Goal: Task Accomplishment & Management: Manage account settings

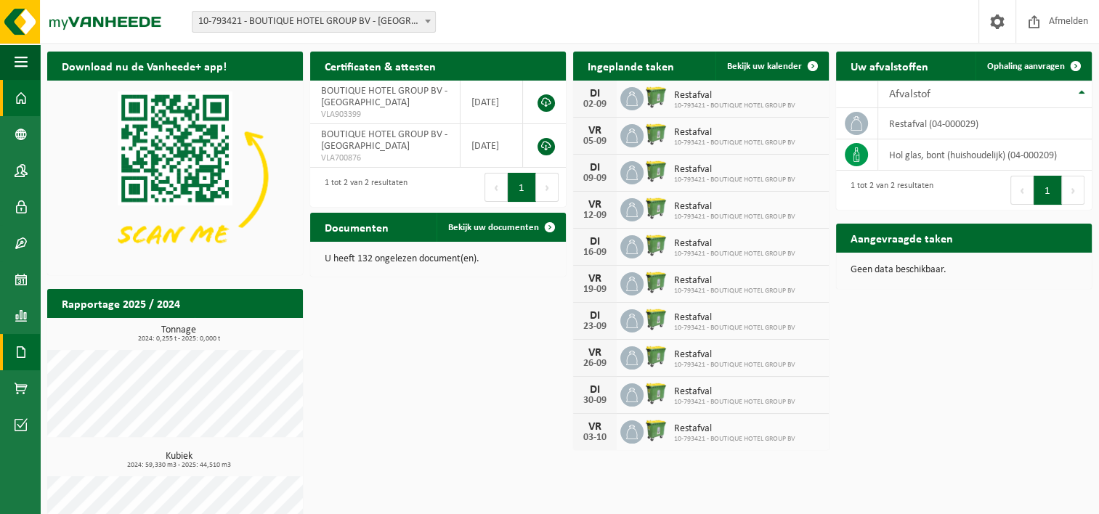
click at [27, 352] on span at bounding box center [21, 352] width 13 height 36
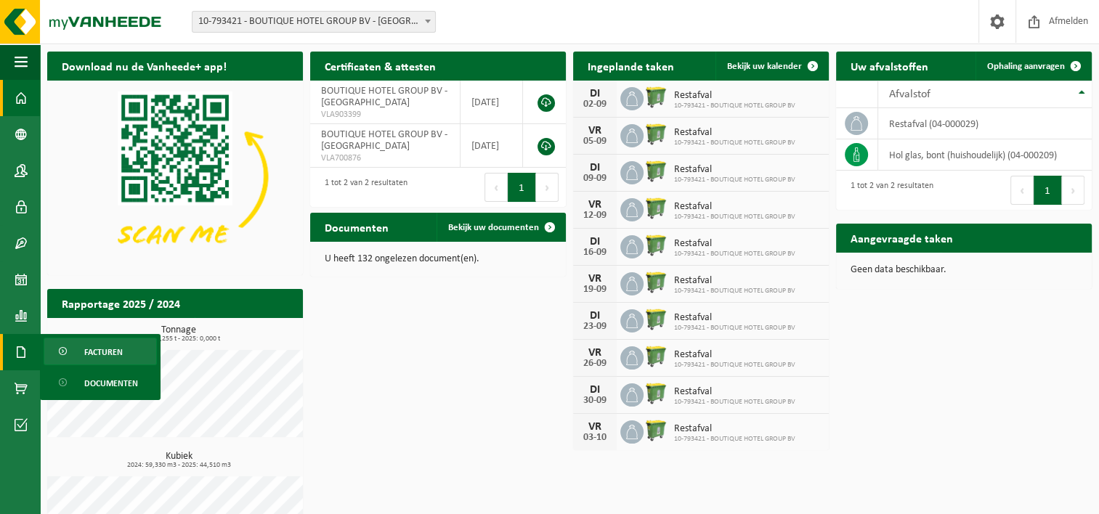
click at [84, 360] on span "Facturen" at bounding box center [103, 353] width 39 height 28
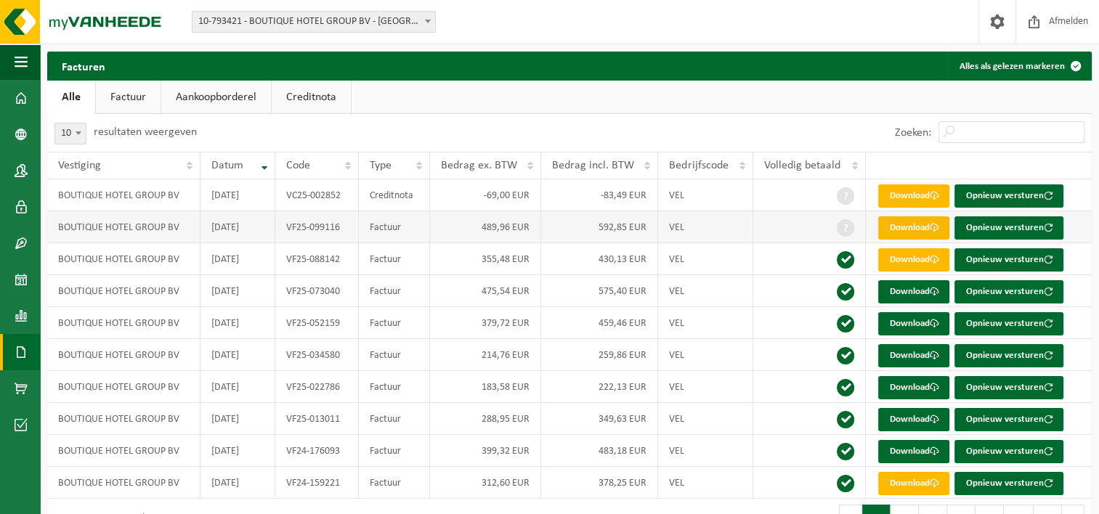
click at [916, 225] on link "Download" at bounding box center [914, 228] width 71 height 23
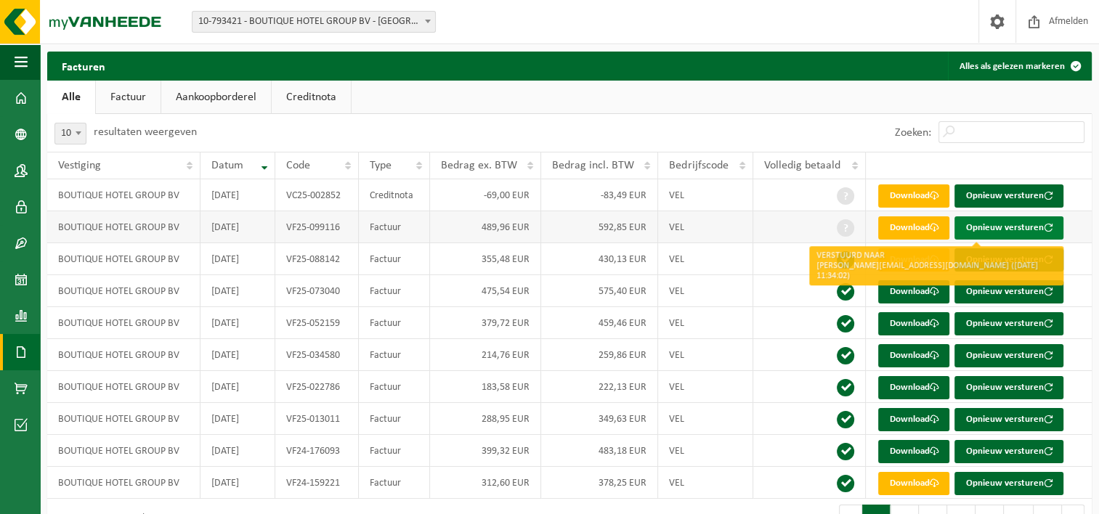
click at [1044, 225] on span "button" at bounding box center [1048, 227] width 9 height 9
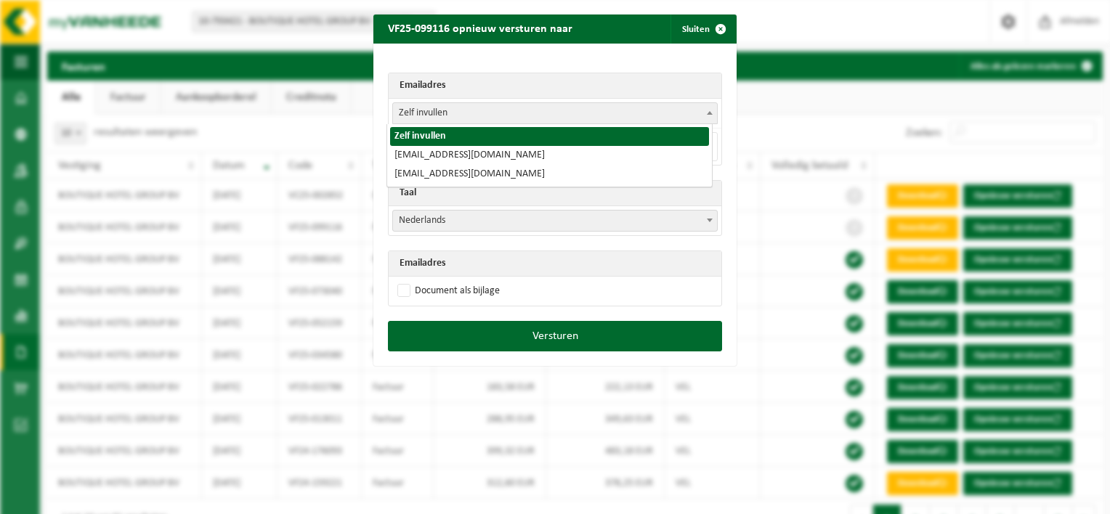
click at [469, 110] on span "Zelf invullen" at bounding box center [555, 113] width 324 height 20
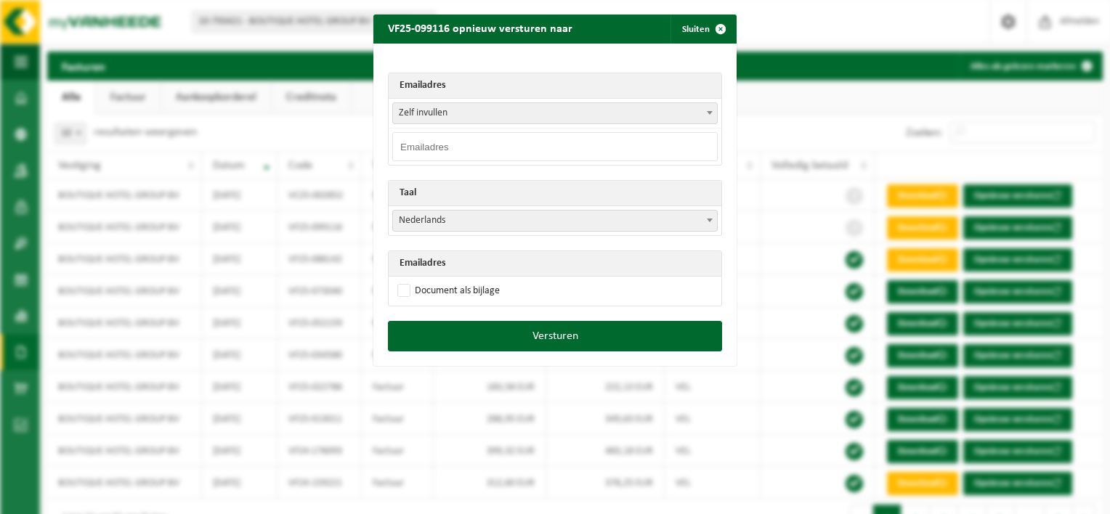
click at [465, 84] on th "Emailadres" at bounding box center [555, 85] width 333 height 25
click at [453, 142] on input "email" at bounding box center [555, 146] width 326 height 29
type input "palermo.peter@outlook.com"
click at [485, 294] on label "Document als bijlage" at bounding box center [447, 291] width 105 height 22
click at [485, 280] on input "Document als bijlage" at bounding box center [573, 280] width 363 height 1
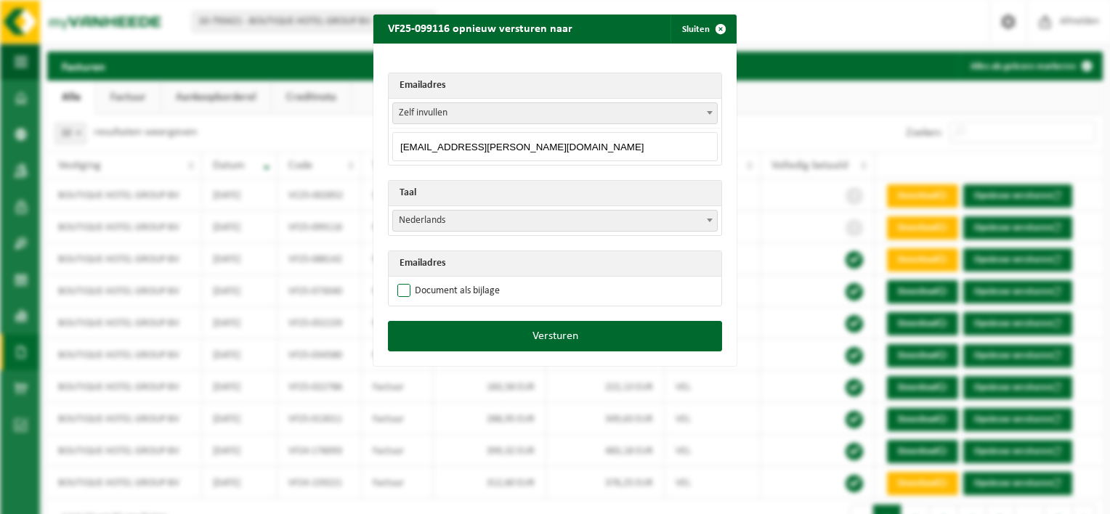
checkbox input "true"
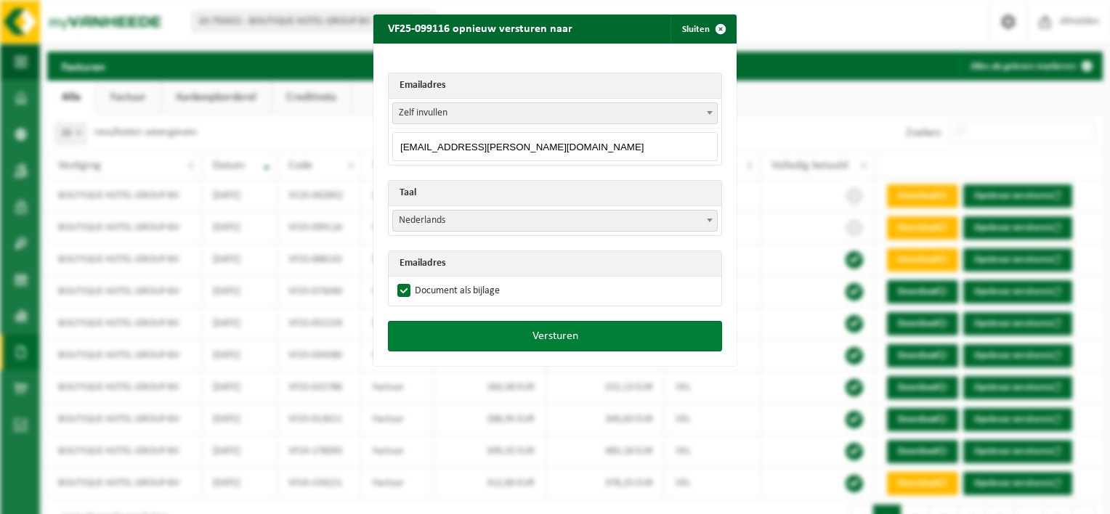
click at [562, 337] on button "Versturen" at bounding box center [555, 336] width 334 height 31
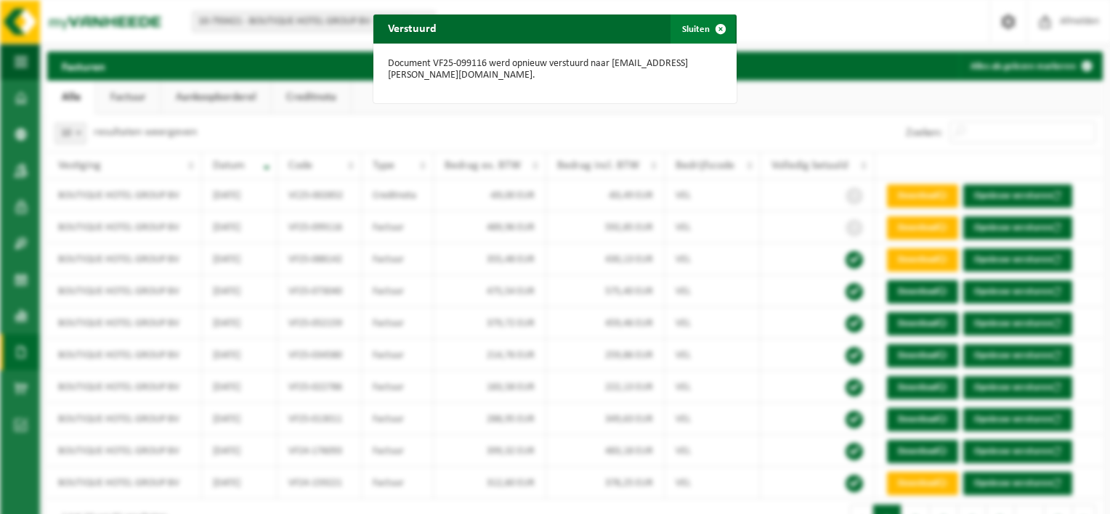
click at [716, 18] on span "button" at bounding box center [720, 29] width 29 height 29
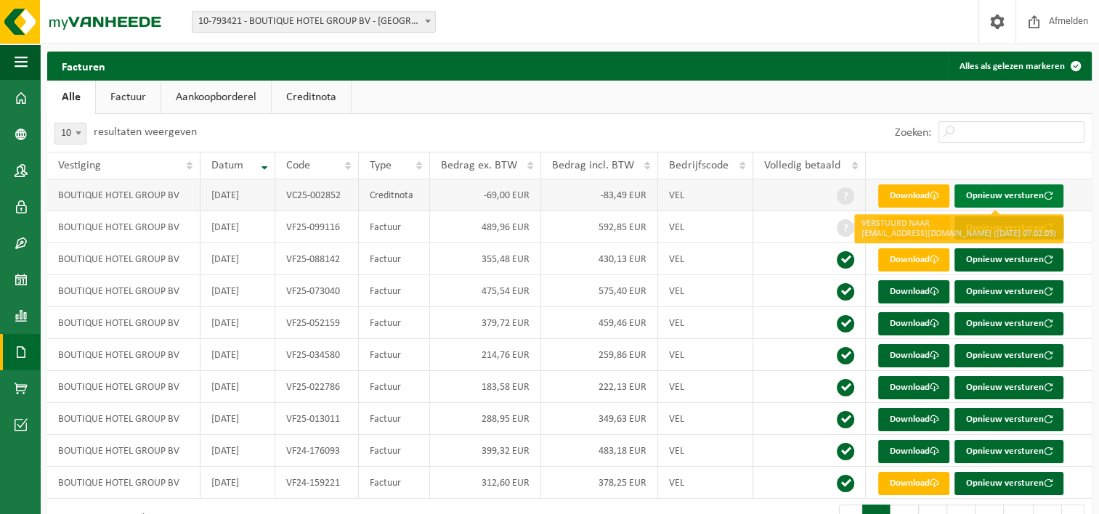
click at [1022, 198] on button "Opnieuw versturen" at bounding box center [1009, 196] width 109 height 23
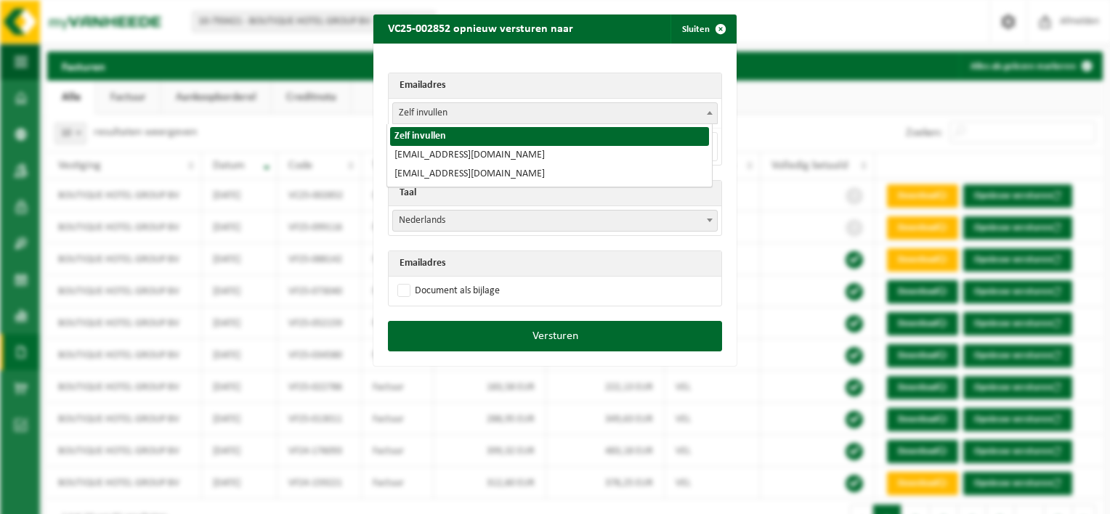
click at [456, 117] on span "Zelf invullen" at bounding box center [555, 113] width 324 height 20
click at [481, 111] on span "Zelf invullen" at bounding box center [555, 113] width 324 height 20
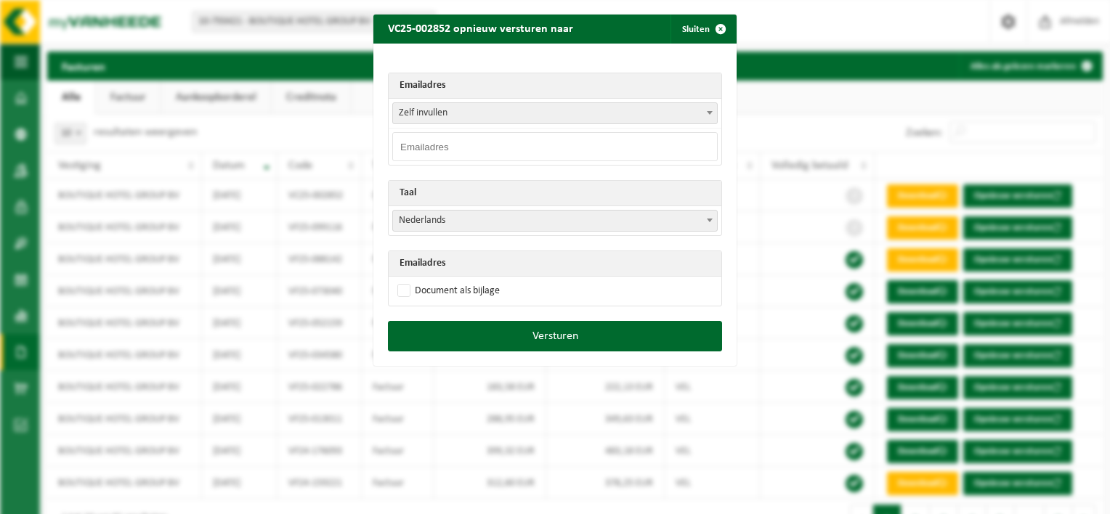
click at [485, 148] on input "email" at bounding box center [555, 146] width 326 height 29
type input "palermo.peter@outlook.com"
click at [477, 291] on label "Document als bijlage" at bounding box center [447, 291] width 105 height 22
click at [477, 280] on input "Document als bijlage" at bounding box center [573, 280] width 363 height 1
checkbox input "true"
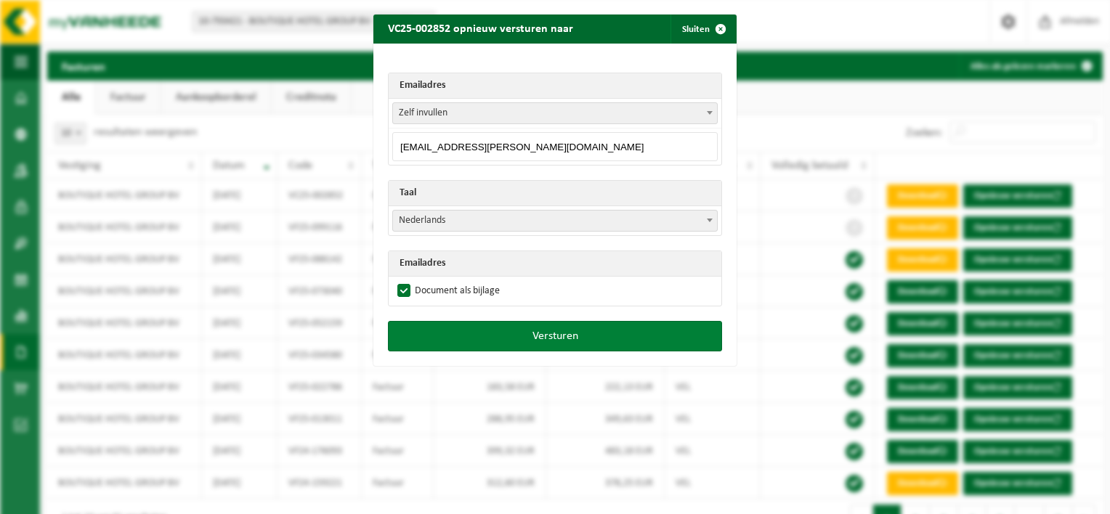
click at [525, 334] on button "Versturen" at bounding box center [555, 336] width 334 height 31
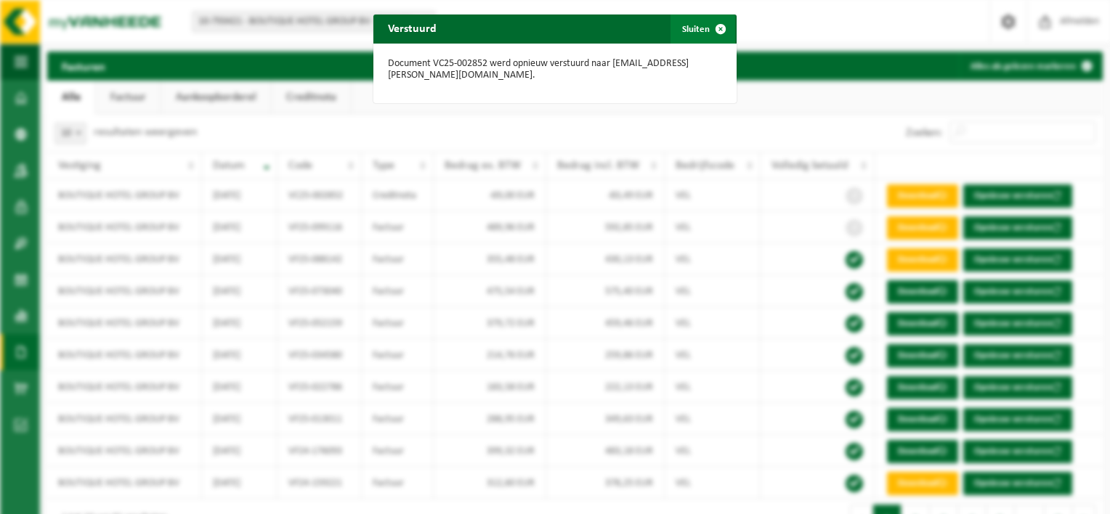
click at [715, 24] on span "button" at bounding box center [720, 29] width 29 height 29
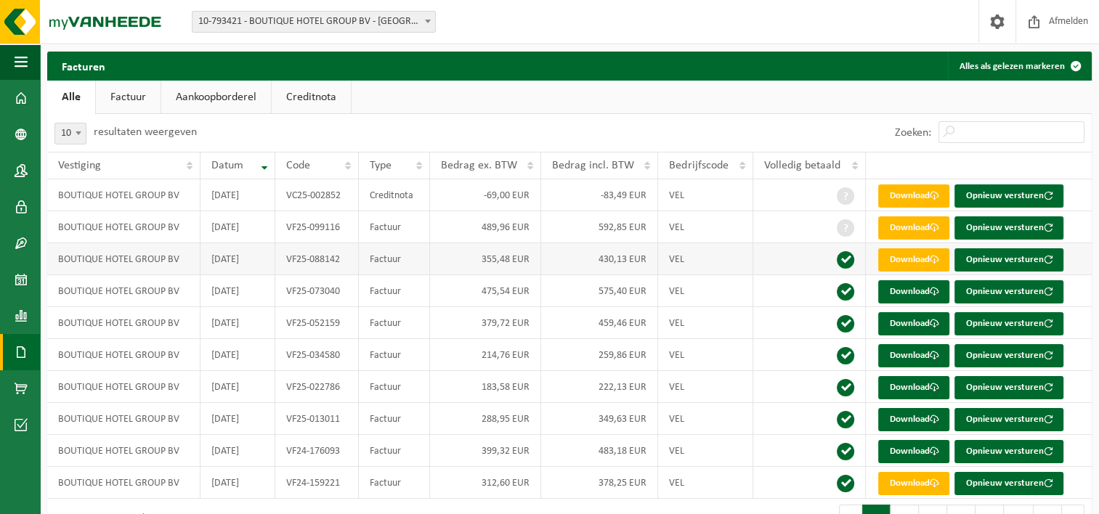
scroll to position [38, 0]
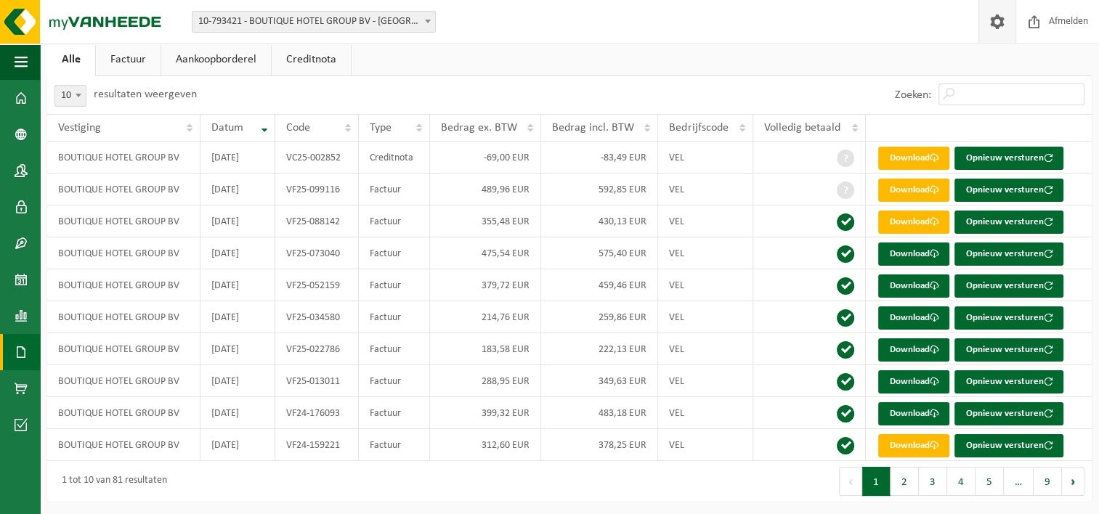
click at [998, 15] on span at bounding box center [998, 21] width 22 height 43
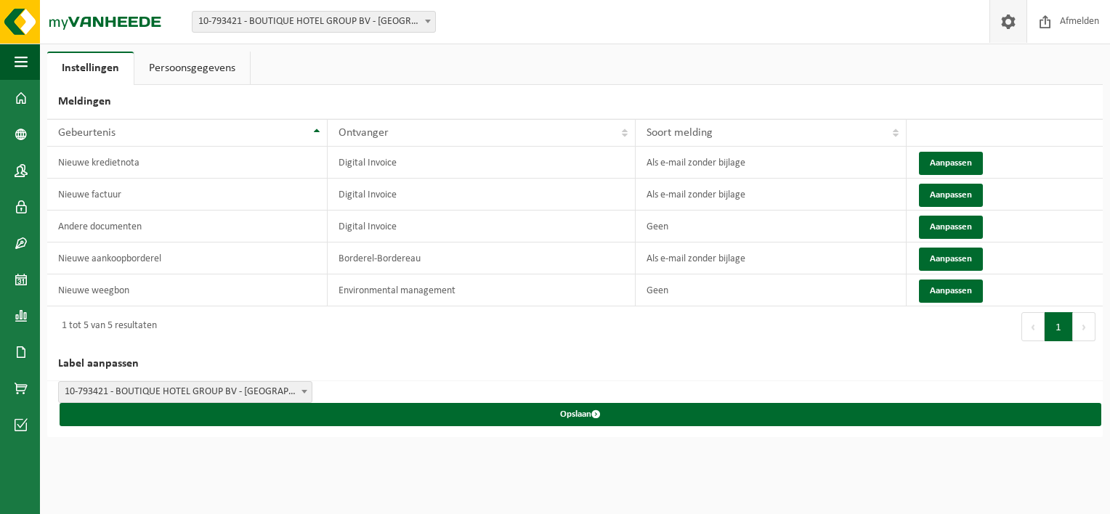
click at [207, 57] on link "Persoonsgegevens" at bounding box center [192, 68] width 116 height 33
